Goal: Task Accomplishment & Management: Use online tool/utility

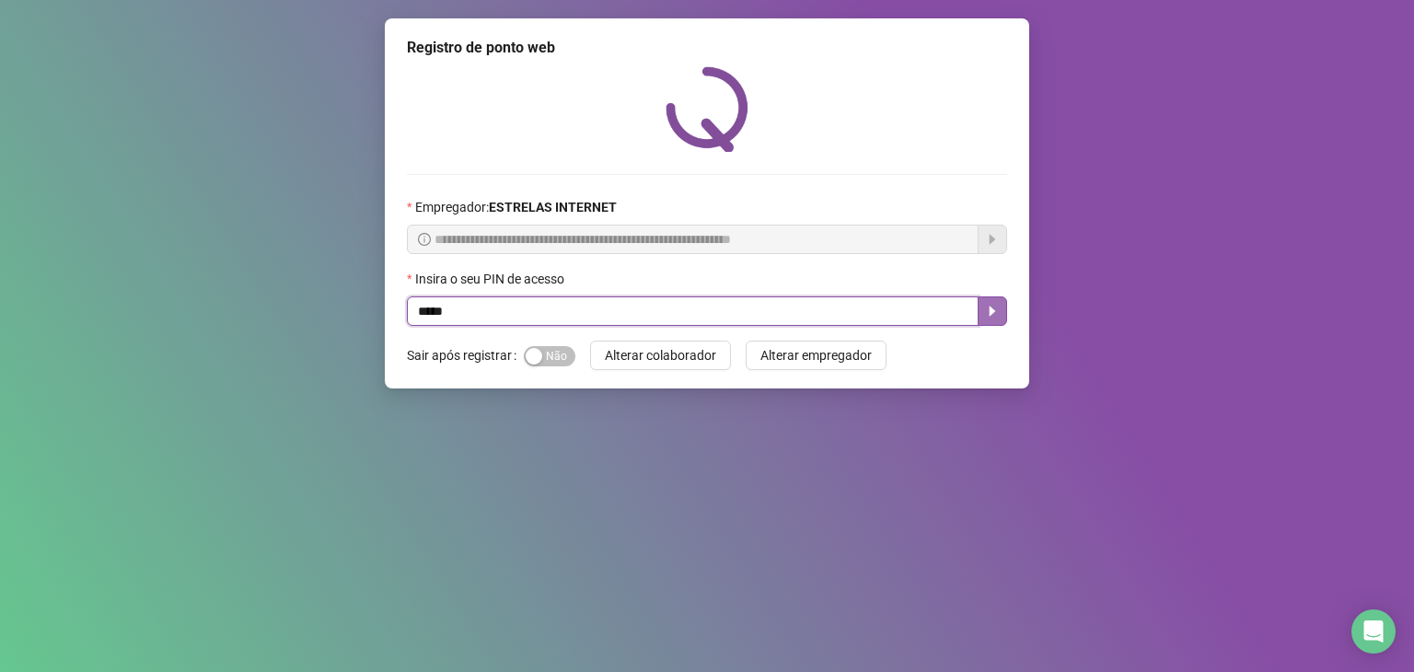
click at [994, 309] on icon "caret-right" at bounding box center [992, 311] width 15 height 15
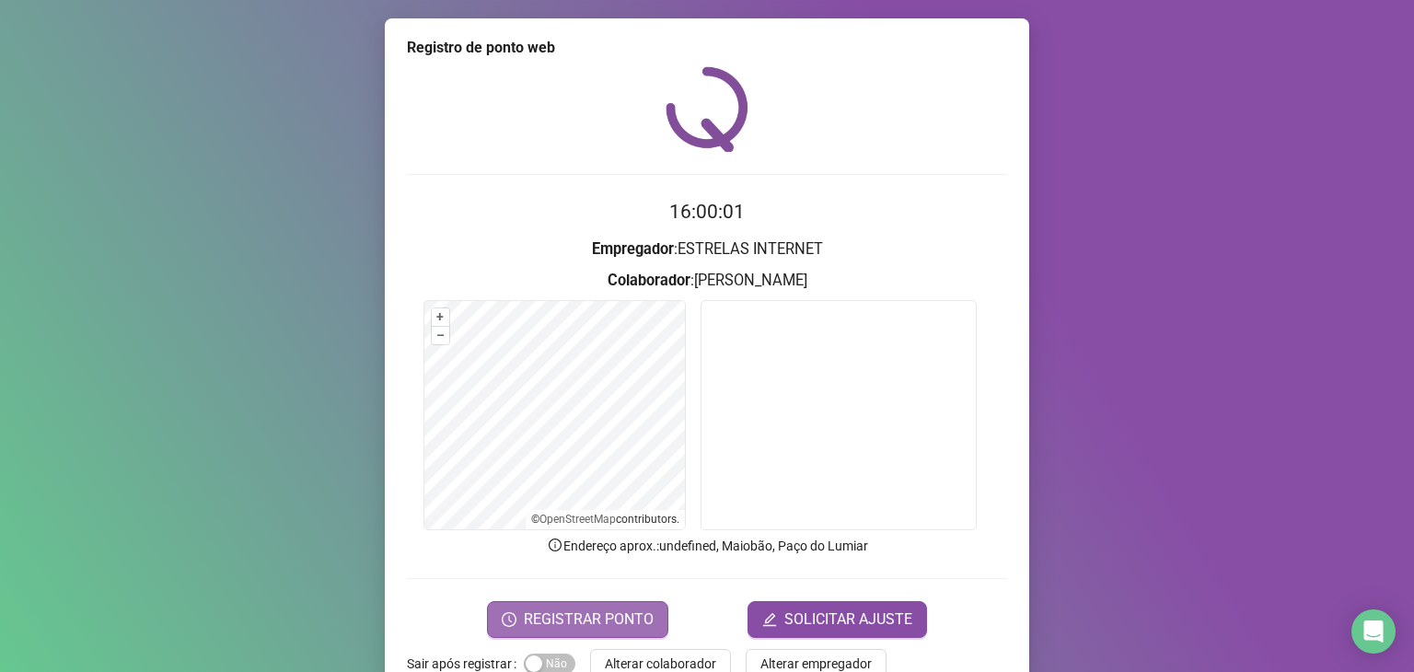
click at [614, 613] on span "REGISTRAR PONTO" at bounding box center [589, 619] width 130 height 22
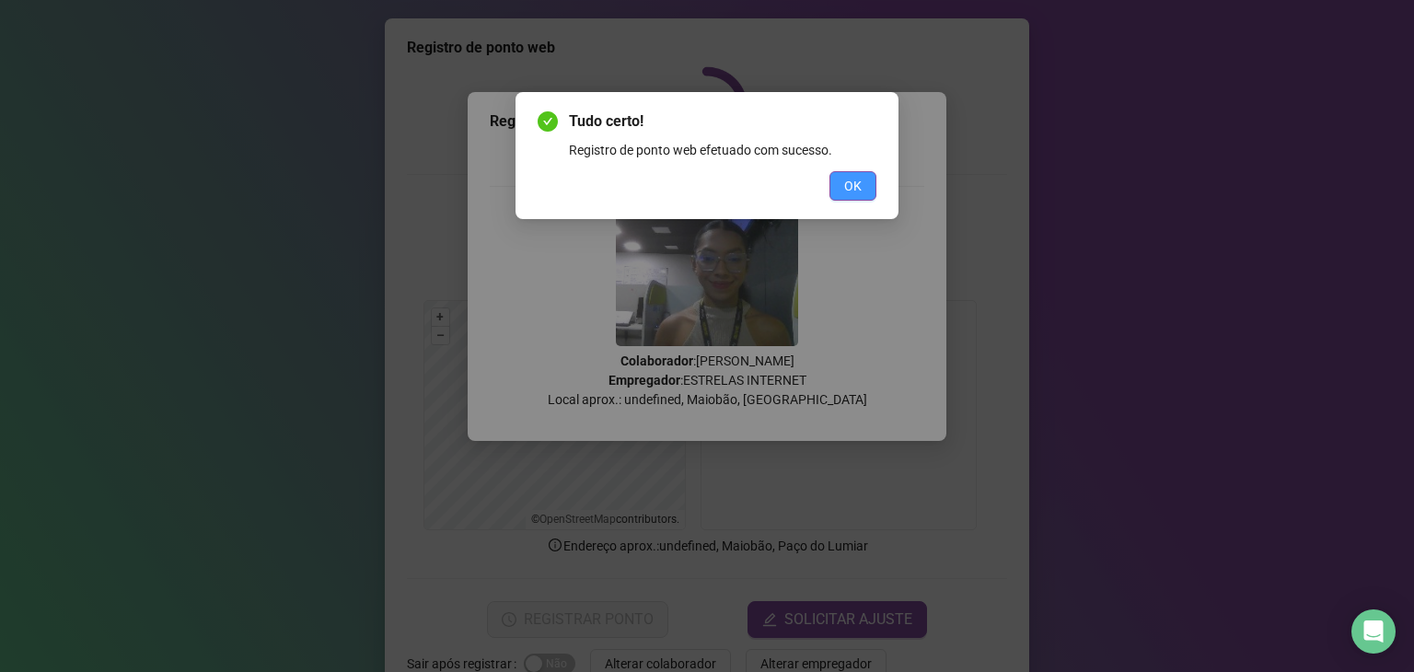
click at [867, 183] on button "OK" at bounding box center [852, 185] width 47 height 29
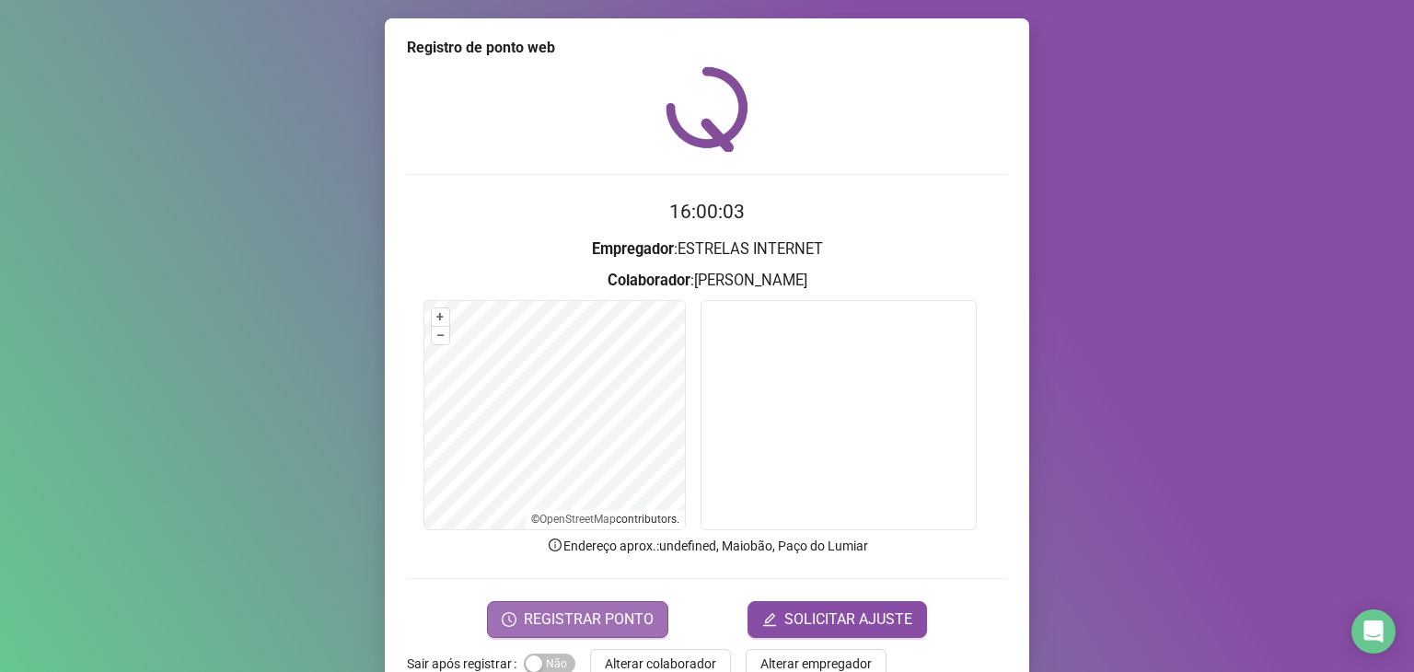
click at [615, 627] on span "REGISTRAR PONTO" at bounding box center [589, 619] width 130 height 22
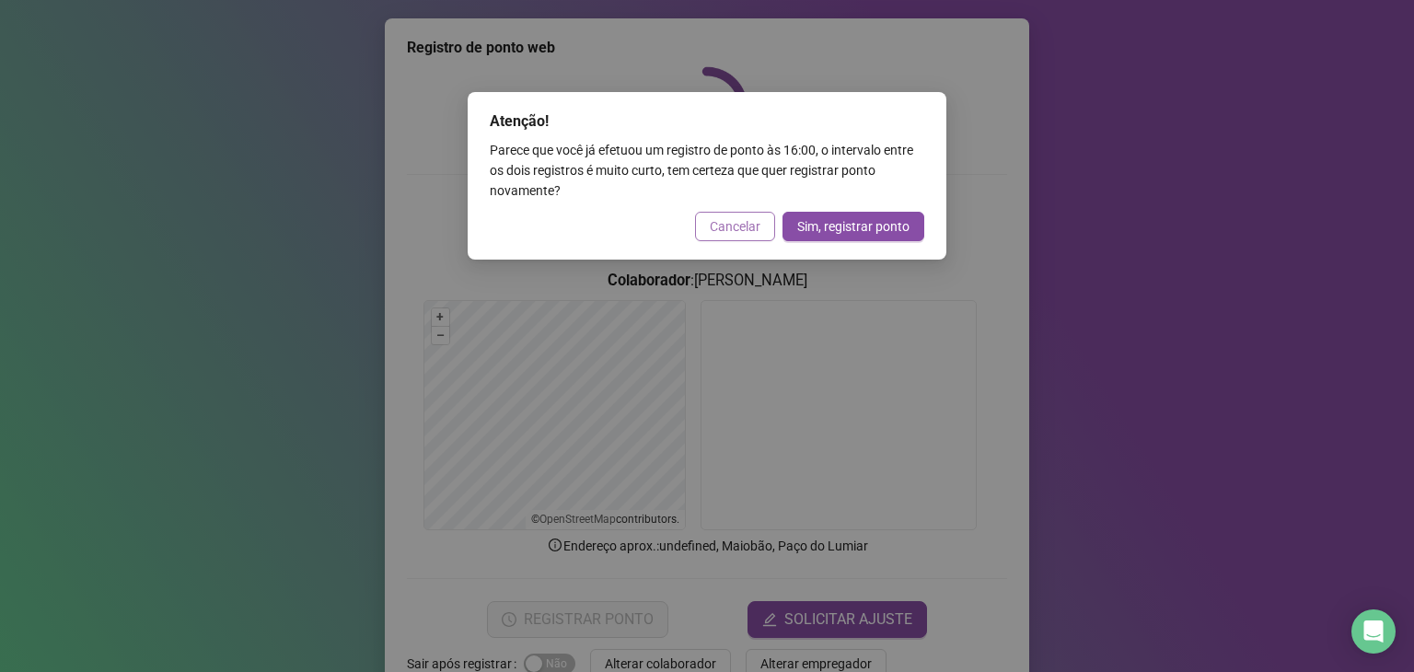
click at [714, 222] on span "Cancelar" at bounding box center [735, 226] width 51 height 20
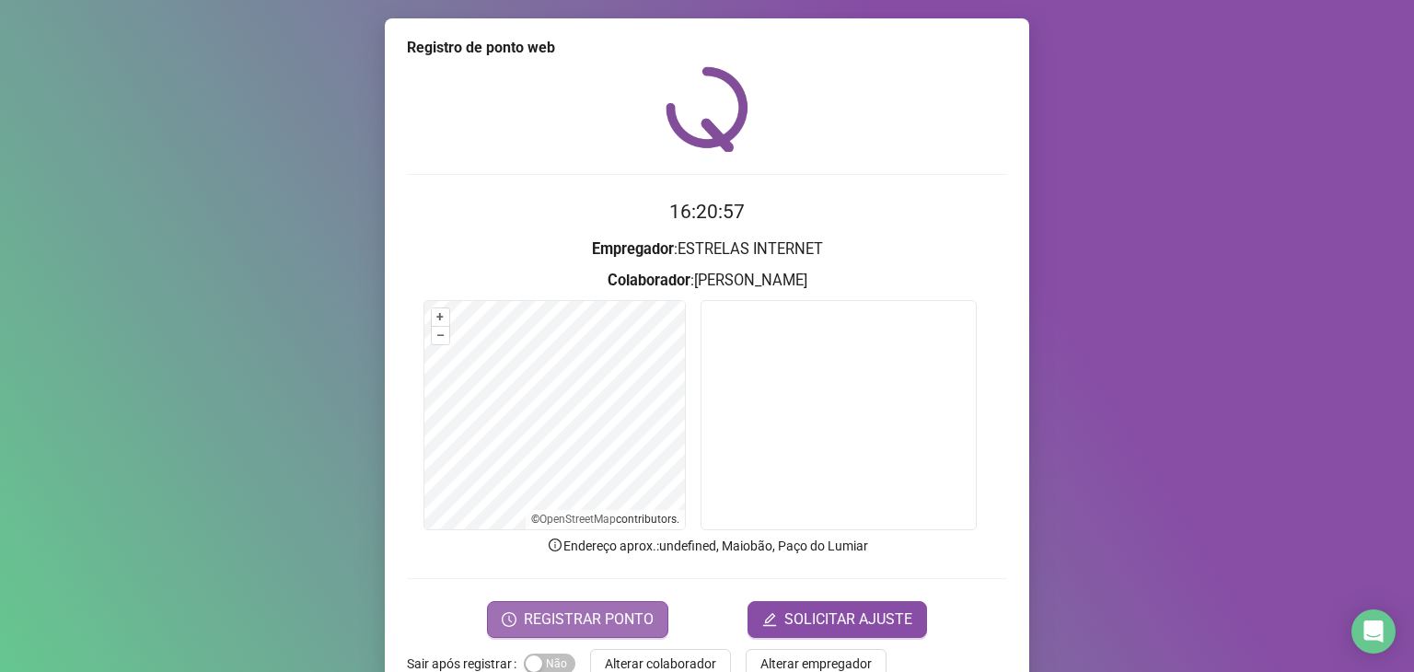
click at [609, 618] on span "REGISTRAR PONTO" at bounding box center [589, 619] width 130 height 22
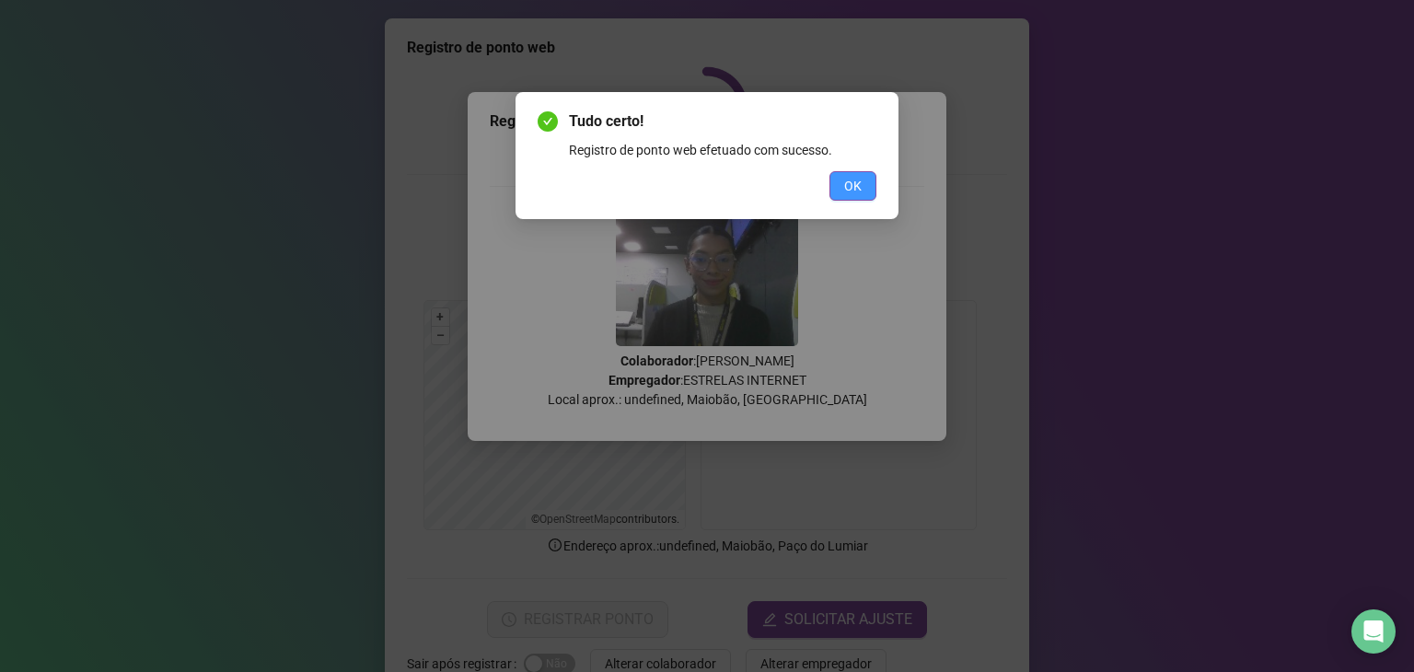
click at [841, 189] on button "OK" at bounding box center [852, 185] width 47 height 29
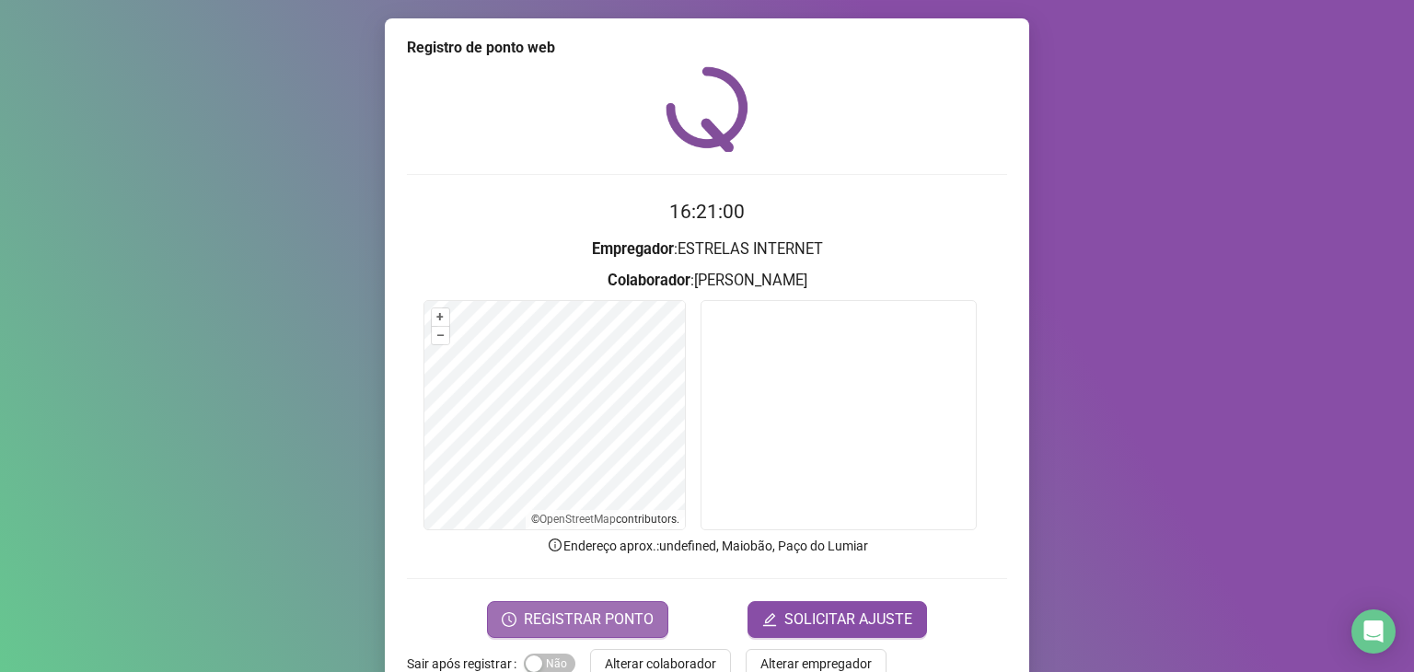
click at [641, 619] on span "REGISTRAR PONTO" at bounding box center [589, 619] width 130 height 22
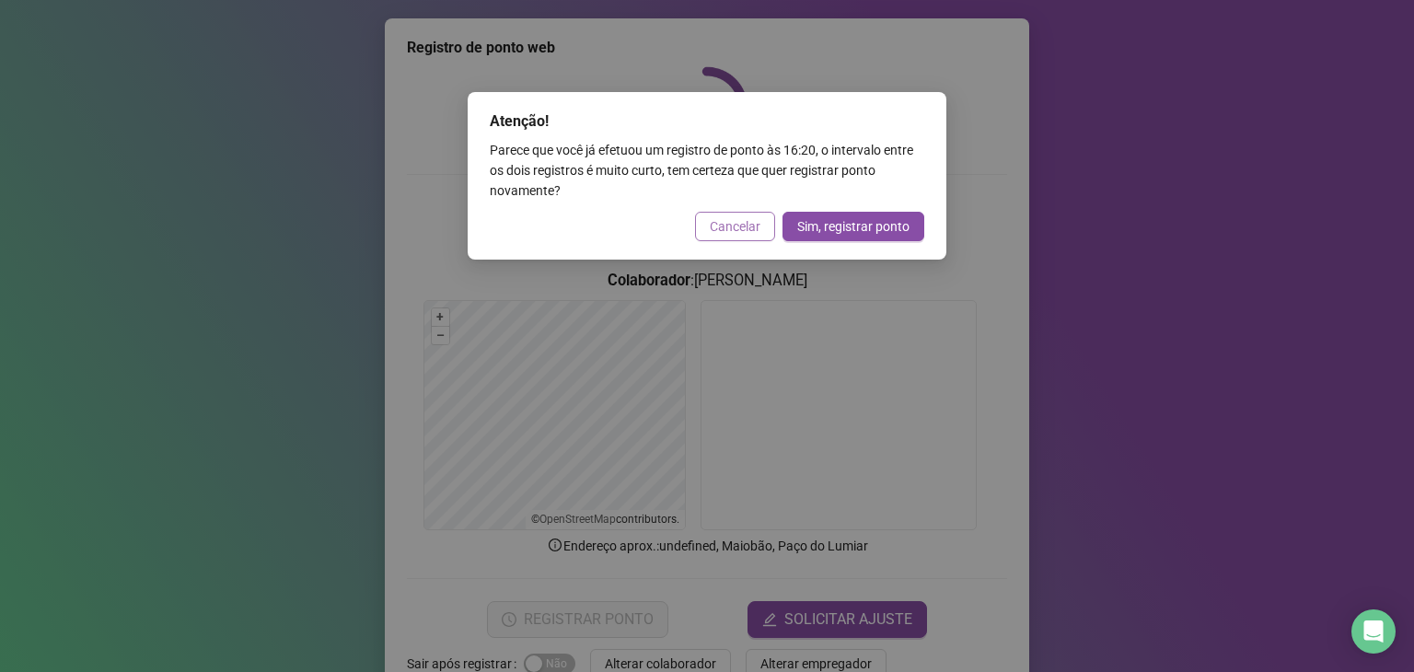
click at [730, 236] on span "Cancelar" at bounding box center [735, 226] width 51 height 20
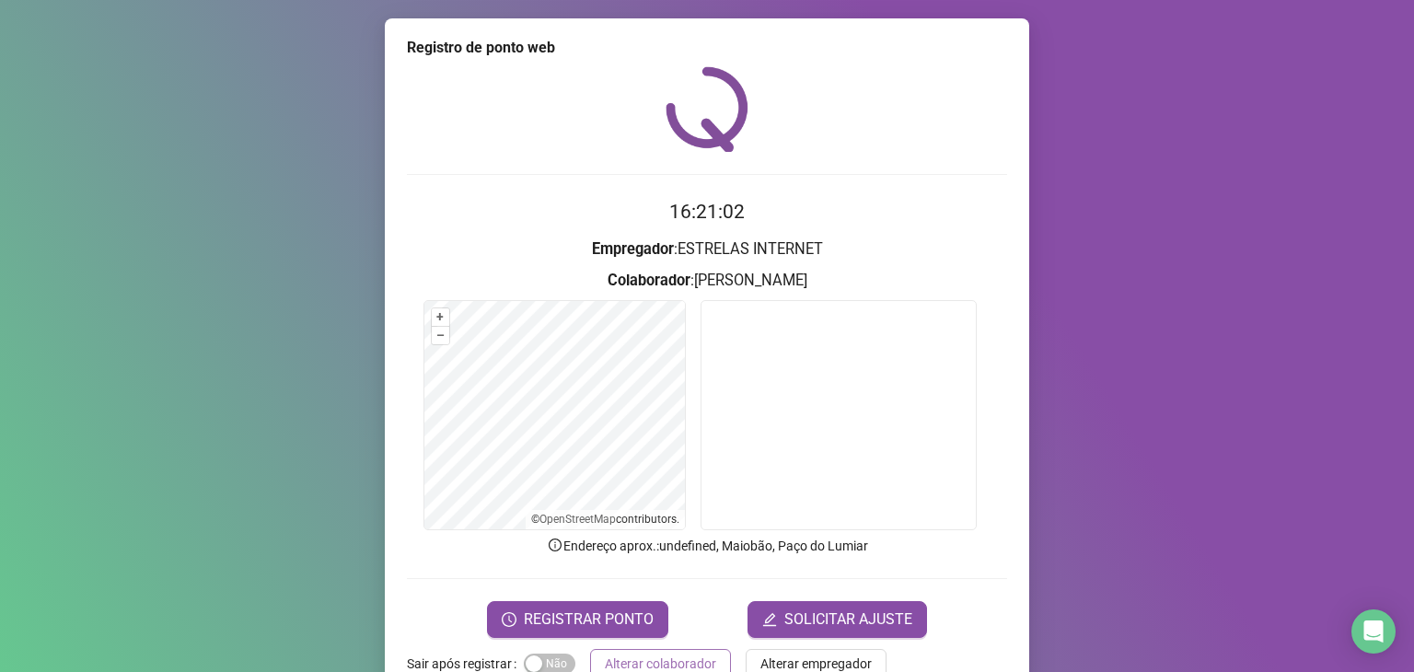
click at [691, 658] on span "Alterar colaborador" at bounding box center [660, 663] width 111 height 20
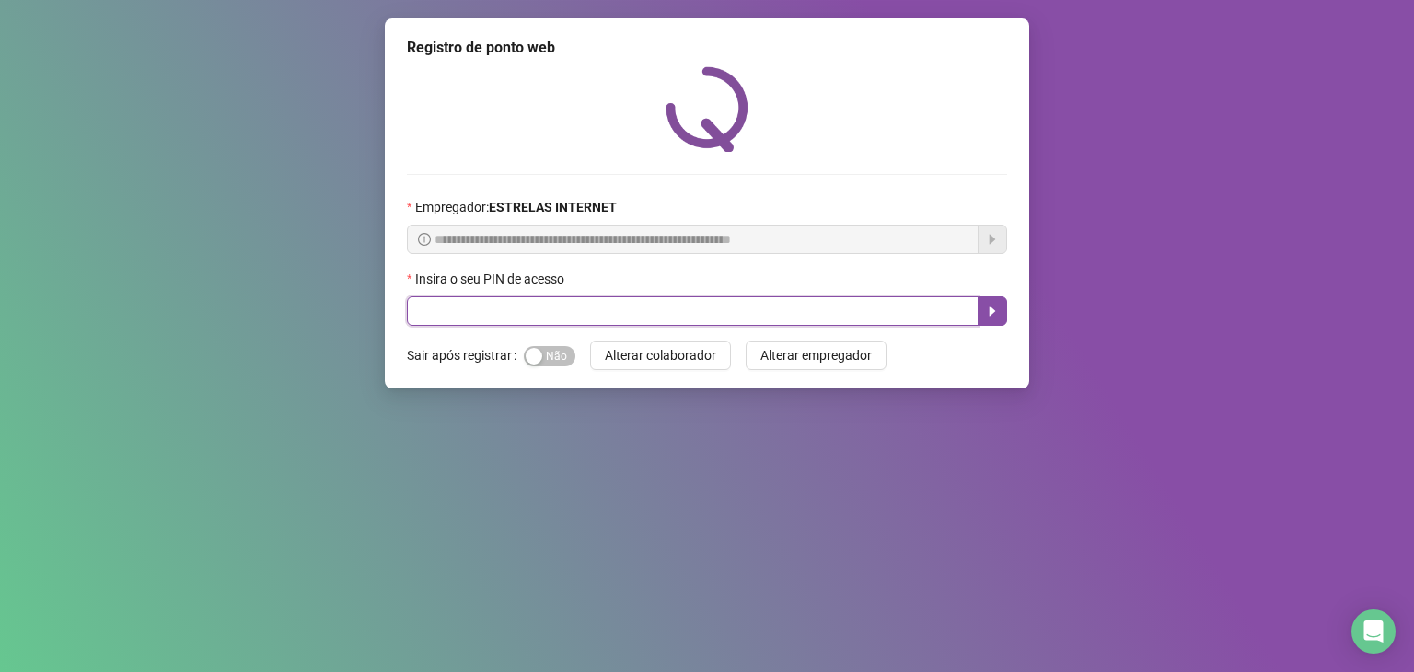
click at [702, 310] on input "text" at bounding box center [693, 310] width 572 height 29
type input "*****"
